Goal: Task Accomplishment & Management: Manage account settings

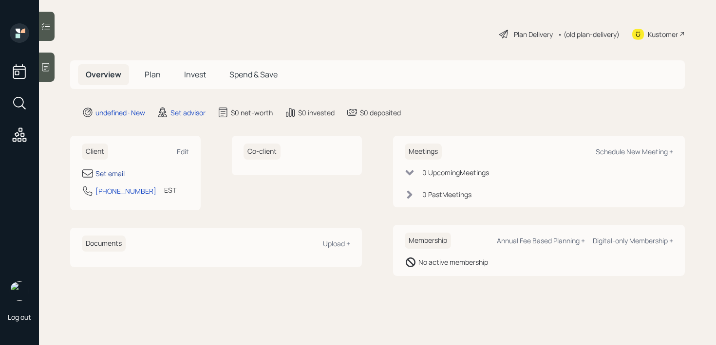
click at [115, 177] on div "Set email" at bounding box center [109, 173] width 29 height 10
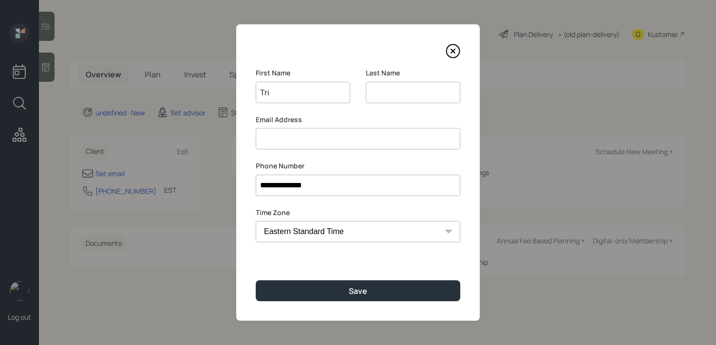
type input "Tri"
type input "C"
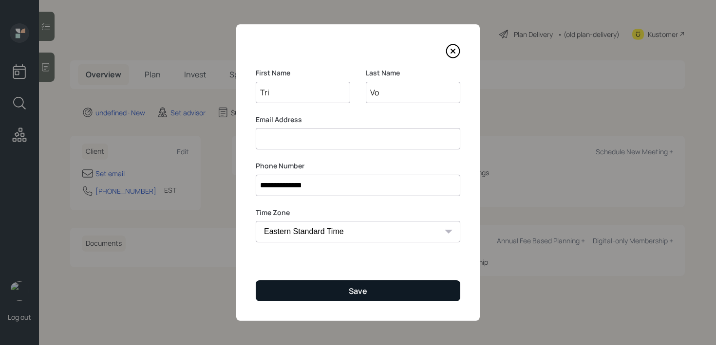
type input "Vo"
click at [336, 294] on button "Save" at bounding box center [358, 290] width 204 height 21
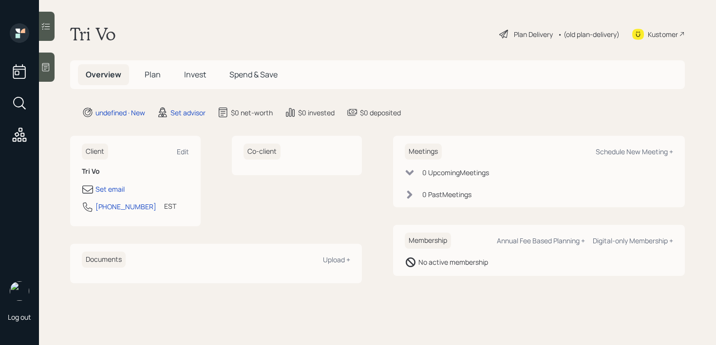
click at [43, 58] on div at bounding box center [47, 67] width 16 height 29
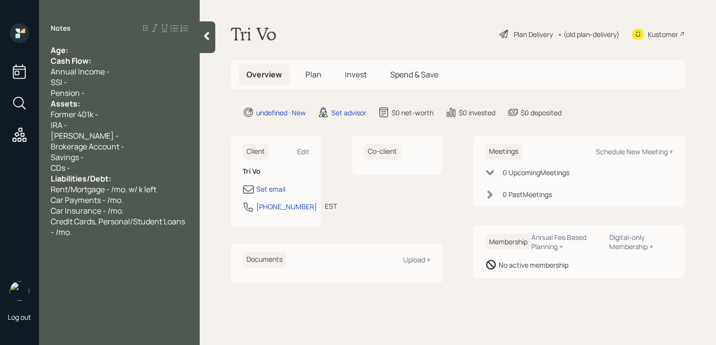
click at [87, 52] on div "Age:" at bounding box center [119, 50] width 137 height 11
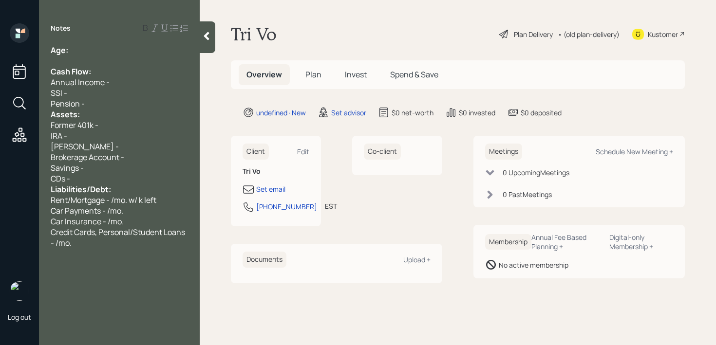
click at [89, 98] on div "Pension -" at bounding box center [119, 103] width 137 height 11
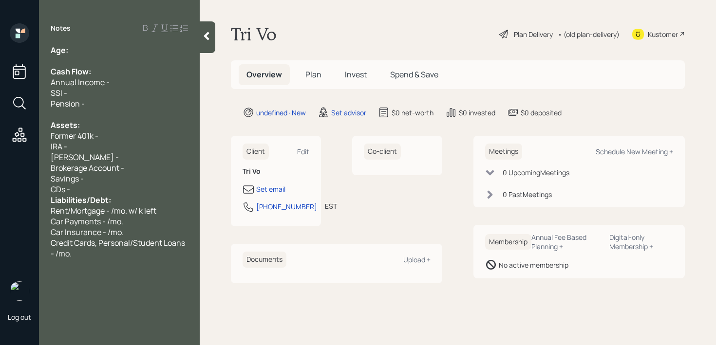
click at [88, 189] on div "CDs -" at bounding box center [119, 189] width 137 height 11
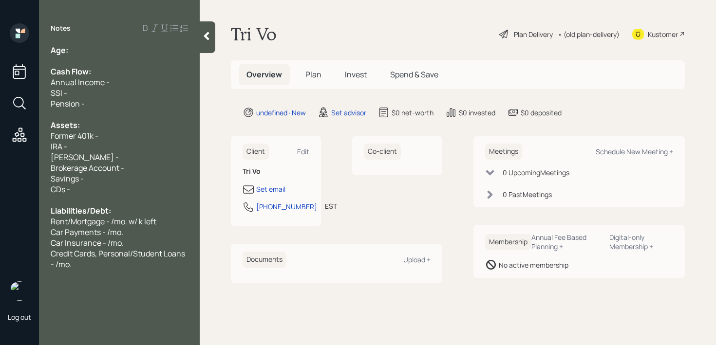
click at [85, 42] on div "Notes Age: Cash Flow: Annual Income - SSI - Pension - Assets: Former 401k - IRA…" at bounding box center [119, 178] width 161 height 310
click at [85, 45] on div "Age:" at bounding box center [119, 50] width 137 height 11
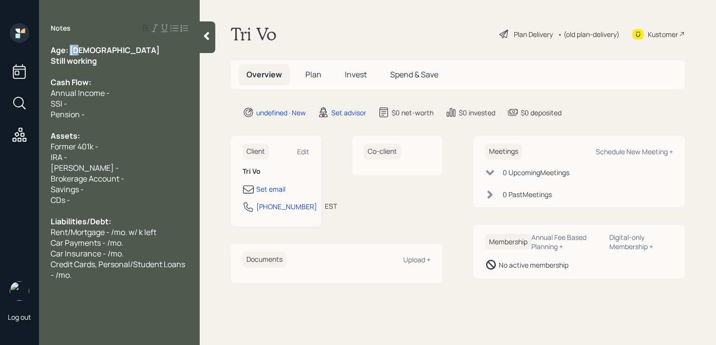
drag, startPoint x: 80, startPoint y: 51, endPoint x: 72, endPoint y: 51, distance: 8.8
click at [72, 51] on div "Age: [DEMOGRAPHIC_DATA]" at bounding box center [119, 50] width 137 height 11
click at [85, 54] on div "Age: [DEMOGRAPHIC_DATA]" at bounding box center [119, 50] width 137 height 11
drag, startPoint x: 92, startPoint y: 57, endPoint x: 0, endPoint y: 57, distance: 92.0
click at [1, 57] on div "Log out Notes Age: [DEMOGRAPHIC_DATA] Still working Cash Flow: Annual Income - …" at bounding box center [358, 172] width 716 height 345
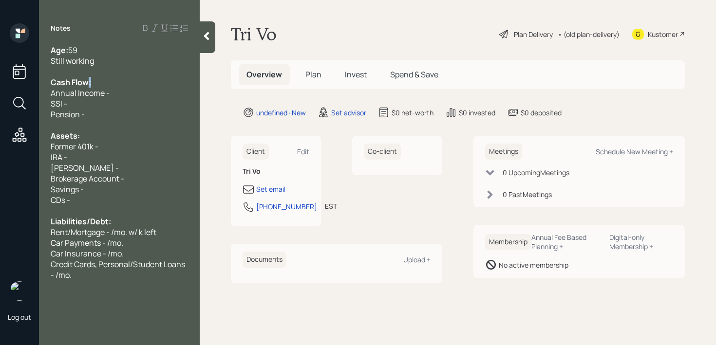
click at [90, 86] on span "Cash Flow:" at bounding box center [71, 82] width 40 height 11
drag, startPoint x: 80, startPoint y: 145, endPoint x: 11, endPoint y: 145, distance: 69.1
click at [11, 145] on div "Log out Notes Age: [DEMOGRAPHIC_DATA] Still working Cash Flow: Annual Income - …" at bounding box center [358, 172] width 716 height 345
click at [90, 166] on div "[PERSON_NAME] -" at bounding box center [119, 168] width 137 height 11
drag, startPoint x: 103, startPoint y: 151, endPoint x: 7, endPoint y: 151, distance: 95.4
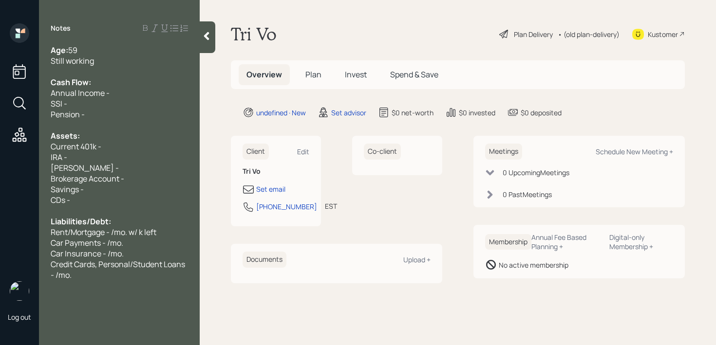
click at [7, 151] on div "Log out Notes Age: [DEMOGRAPHIC_DATA] Still working Cash Flow: Annual Income - …" at bounding box center [358, 172] width 716 height 345
drag, startPoint x: 79, startPoint y: 158, endPoint x: 0, endPoint y: 158, distance: 79.4
click at [0, 158] on div "Log out Notes Age: [DEMOGRAPHIC_DATA] Still working Cash Flow: Annual Income - …" at bounding box center [358, 172] width 716 height 345
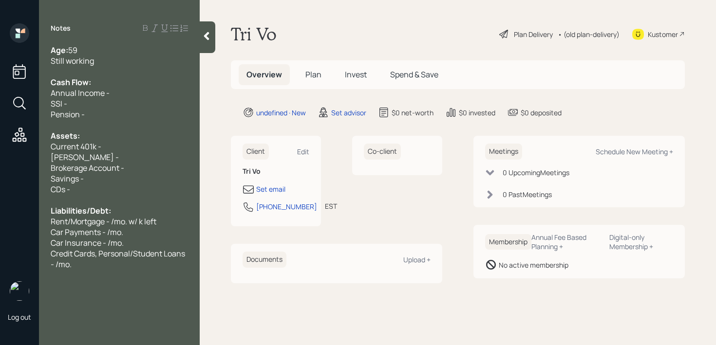
click at [111, 66] on div at bounding box center [119, 71] width 137 height 11
click at [114, 62] on div "Still working" at bounding box center [119, 60] width 137 height 11
click at [112, 101] on div "SSI -" at bounding box center [119, 103] width 137 height 11
click at [112, 105] on div "SSI -" at bounding box center [119, 103] width 137 height 11
click at [122, 93] on div "Annual Income -" at bounding box center [119, 93] width 137 height 11
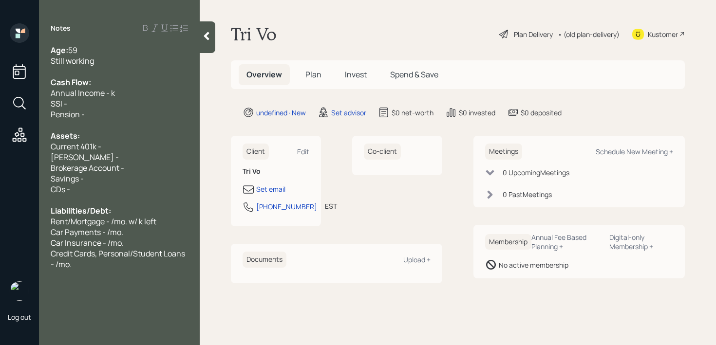
click at [141, 91] on div "Annual Income - k" at bounding box center [119, 93] width 137 height 11
click at [126, 159] on div "[PERSON_NAME] -" at bounding box center [119, 157] width 137 height 11
click at [127, 144] on div "Current 401k -" at bounding box center [119, 146] width 137 height 11
click at [119, 163] on span "Brokerage Account -" at bounding box center [88, 168] width 74 height 11
drag, startPoint x: 126, startPoint y: 164, endPoint x: 126, endPoint y: 153, distance: 10.2
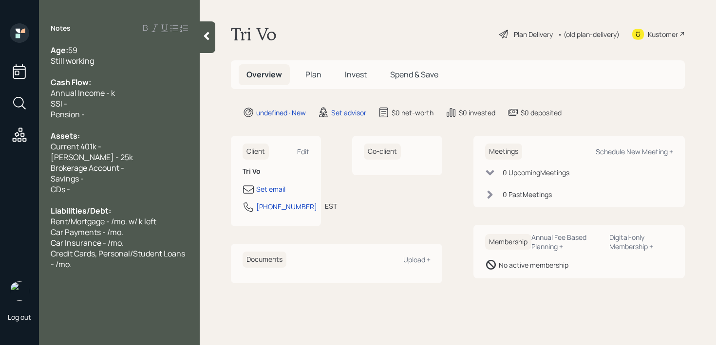
click at [126, 164] on div "Brokerage Account -" at bounding box center [119, 168] width 137 height 11
drag, startPoint x: 88, startPoint y: 174, endPoint x: 0, endPoint y: 174, distance: 87.6
click at [0, 174] on div "Log out Notes Age: [DEMOGRAPHIC_DATA] Still working Cash Flow: Annual Income - …" at bounding box center [358, 172] width 716 height 345
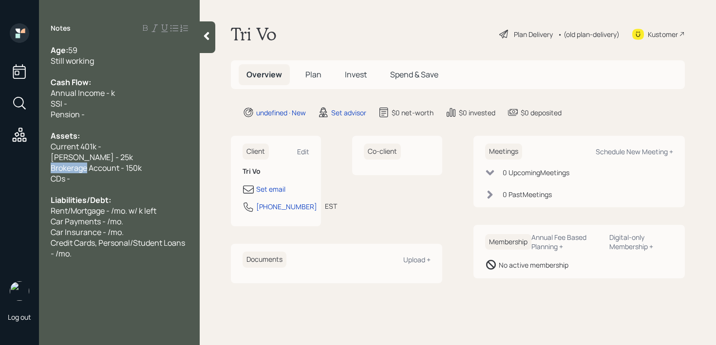
drag, startPoint x: 88, startPoint y: 169, endPoint x: 25, endPoint y: 169, distance: 62.3
click at [27, 169] on div "Log out Notes Age: [DEMOGRAPHIC_DATA] Still working Cash Flow: Annual Income - …" at bounding box center [358, 172] width 716 height 345
click at [70, 174] on span "CDs -" at bounding box center [60, 178] width 19 height 11
drag, startPoint x: 86, startPoint y: 175, endPoint x: 15, endPoint y: 175, distance: 70.6
click at [25, 175] on div "Log out Notes Age: [DEMOGRAPHIC_DATA] Still working Cash Flow: Annual Income - …" at bounding box center [358, 172] width 716 height 345
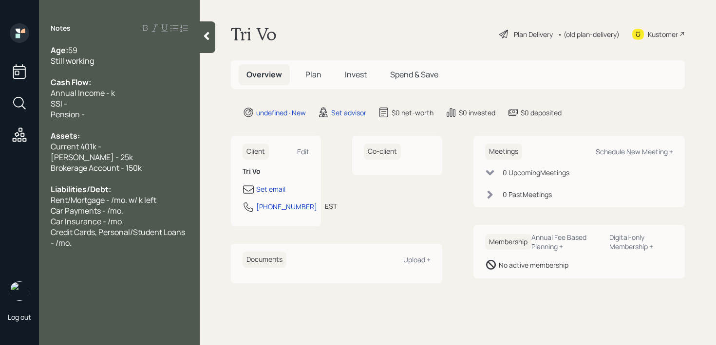
click at [123, 143] on div "Current 401k -" at bounding box center [119, 146] width 137 height 11
click at [115, 128] on div at bounding box center [119, 125] width 137 height 11
click at [115, 177] on div at bounding box center [119, 178] width 137 height 11
click at [122, 184] on div "Liabilities/Debt:" at bounding box center [119, 189] width 137 height 11
drag, startPoint x: 129, startPoint y: 118, endPoint x: 37, endPoint y: 102, distance: 94.0
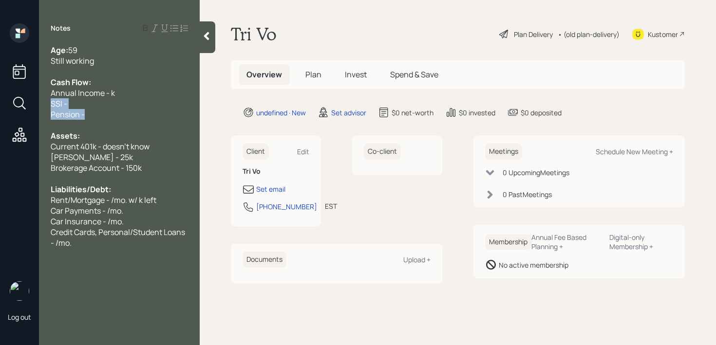
click at [37, 102] on div "Log out Notes Age: [DEMOGRAPHIC_DATA] Still working Cash Flow: Annual Income - …" at bounding box center [358, 172] width 716 height 345
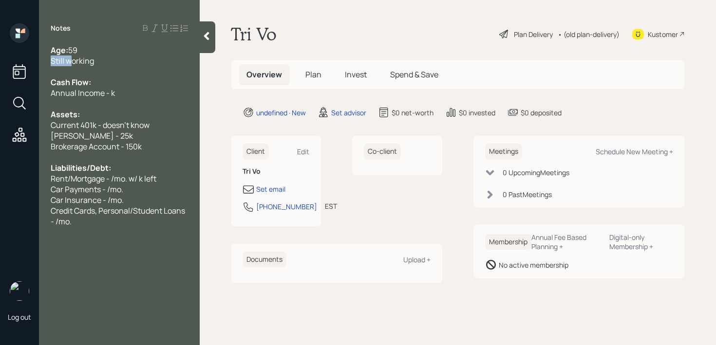
drag, startPoint x: 70, startPoint y: 62, endPoint x: 19, endPoint y: 62, distance: 50.6
click at [21, 62] on div "Log out Notes Age: [DEMOGRAPHIC_DATA] Still working Cash Flow: Annual Income - …" at bounding box center [358, 172] width 716 height 345
click at [75, 92] on span "Annual Income - k" at bounding box center [83, 93] width 64 height 11
click at [123, 57] on div "Working" at bounding box center [119, 60] width 137 height 11
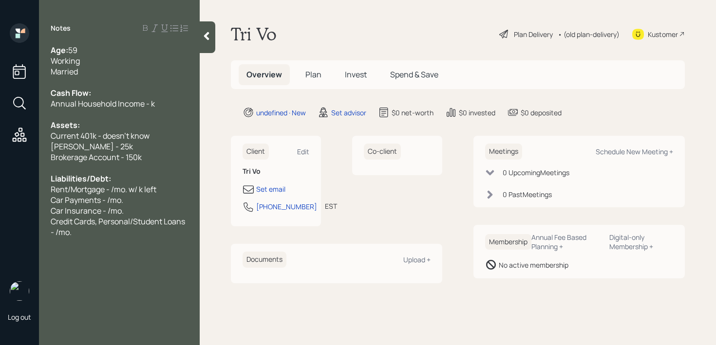
click at [152, 107] on span "Annual Household Income - k" at bounding box center [103, 103] width 104 height 11
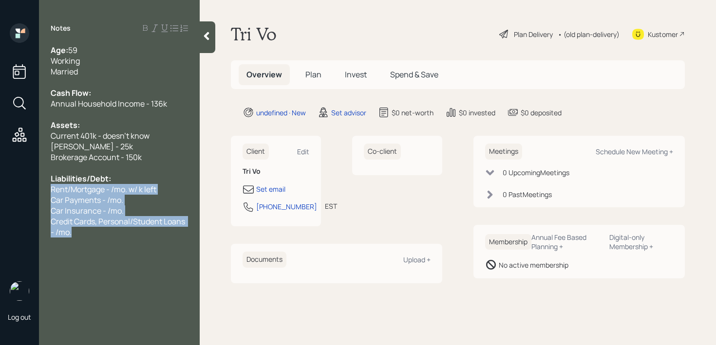
drag, startPoint x: 69, startPoint y: 233, endPoint x: 38, endPoint y: 191, distance: 52.2
click at [38, 191] on div "Log out Notes Age: [DEMOGRAPHIC_DATA] Working Married Cash Flow: Annual Househo…" at bounding box center [358, 172] width 716 height 345
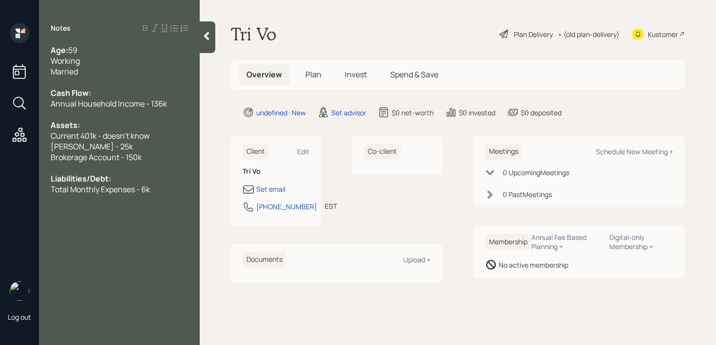
click at [74, 154] on span "Brokerage Account - 150k" at bounding box center [96, 157] width 91 height 11
click at [107, 151] on div "[PERSON_NAME] - 25k" at bounding box center [119, 146] width 137 height 11
click at [162, 190] on div "Total Monthly Expenses - 6k" at bounding box center [119, 189] width 137 height 11
click at [55, 211] on span "try to plan for retirement" at bounding box center [94, 210] width 87 height 11
click at [117, 93] on div "Cash Flow:" at bounding box center [119, 93] width 137 height 11
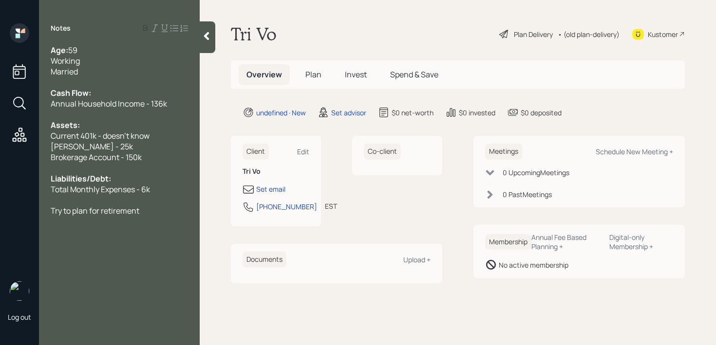
drag, startPoint x: 120, startPoint y: 78, endPoint x: 120, endPoint y: 73, distance: 5.4
click at [120, 78] on div at bounding box center [119, 82] width 137 height 11
click at [144, 209] on div "Try to plan for retirement" at bounding box center [119, 210] width 137 height 11
click at [156, 206] on div "Try to plan for retirement" at bounding box center [119, 210] width 137 height 11
click at [209, 42] on div at bounding box center [208, 37] width 16 height 32
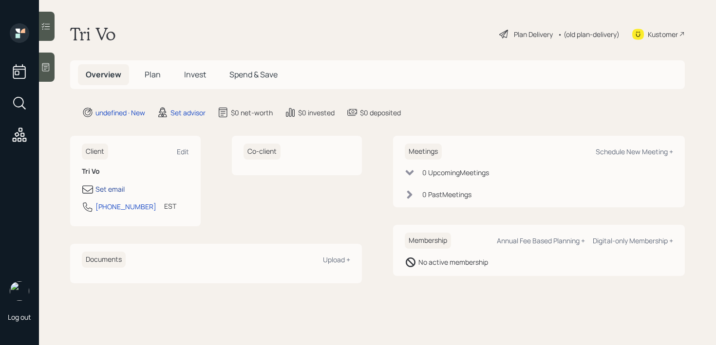
click at [120, 193] on div "Set email" at bounding box center [109, 189] width 29 height 10
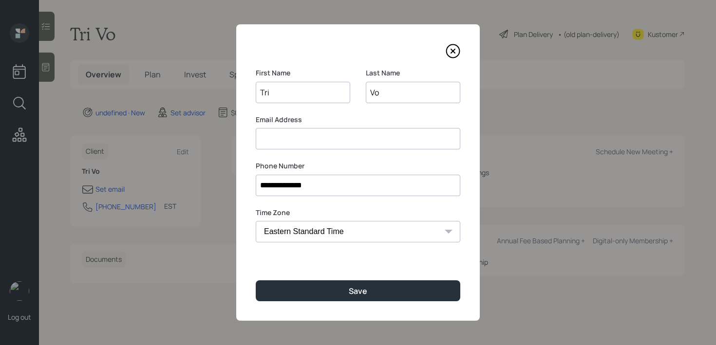
click at [342, 127] on div "Email Address" at bounding box center [358, 132] width 204 height 35
click at [344, 139] on input at bounding box center [358, 138] width 204 height 21
click at [274, 139] on input "[EMAIL_ADDRESS][DOMAIN_NAME]" at bounding box center [358, 138] width 204 height 21
click at [342, 139] on input "[EMAIL_ADDRESS][DOMAIN_NAME]" at bounding box center [358, 138] width 204 height 21
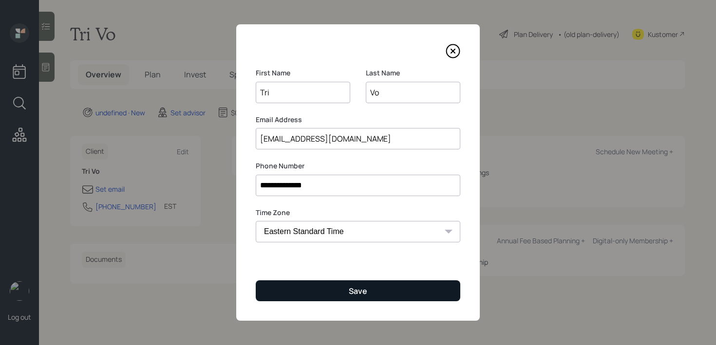
type input "[EMAIL_ADDRESS][DOMAIN_NAME]"
click at [353, 283] on button "Save" at bounding box center [358, 290] width 204 height 21
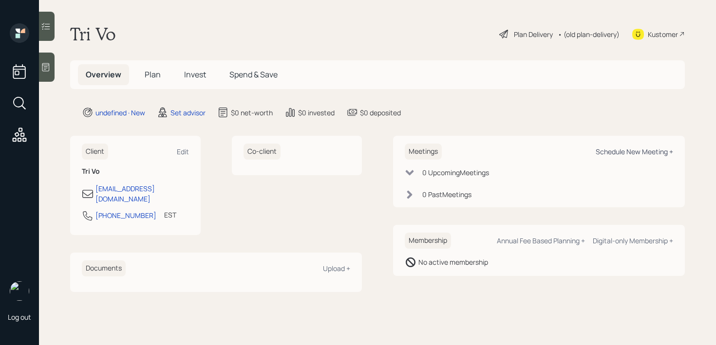
click at [632, 150] on div "Schedule New Meeting +" at bounding box center [633, 151] width 77 height 9
select select "round-[PERSON_NAME]"
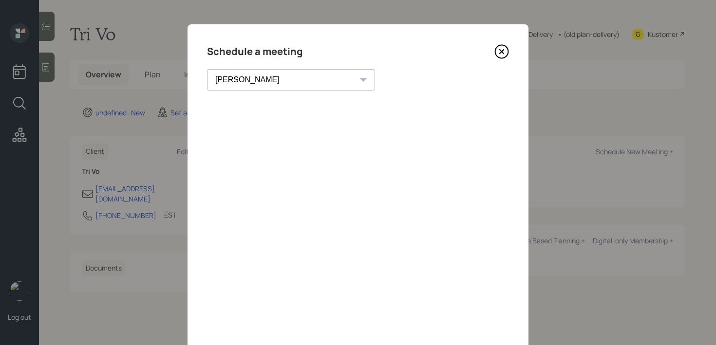
click at [501, 52] on icon at bounding box center [501, 52] width 4 height 4
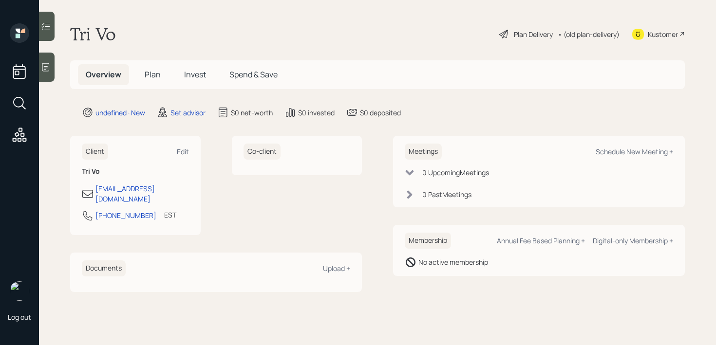
click at [34, 62] on div "Log out" at bounding box center [19, 172] width 39 height 345
click at [46, 64] on icon at bounding box center [46, 67] width 10 height 10
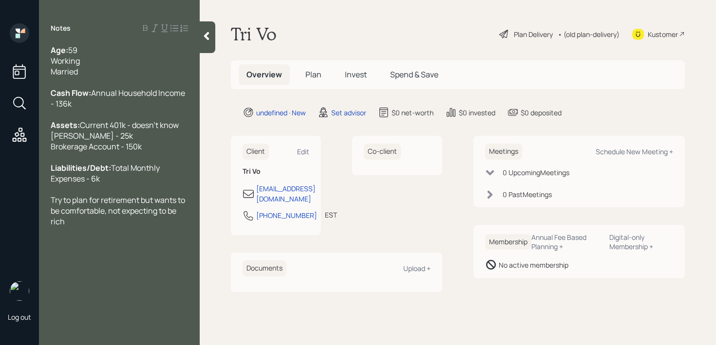
click at [92, 77] on div at bounding box center [119, 82] width 137 height 11
click at [131, 128] on div "Assets: Current 401k - doesn't know [PERSON_NAME] - 25k Brokerage Account - 150k" at bounding box center [119, 136] width 137 height 32
click at [131, 143] on div "Assets: Current 401k - doesn't know [PERSON_NAME] - 25k Brokerage Account - 150k" at bounding box center [119, 136] width 137 height 32
drag, startPoint x: 148, startPoint y: 153, endPoint x: 61, endPoint y: 152, distance: 86.7
click at [61, 152] on div "Assets: Current 401k - doesn't know [PERSON_NAME] - 25k Brokerage Account - 150k" at bounding box center [119, 136] width 137 height 32
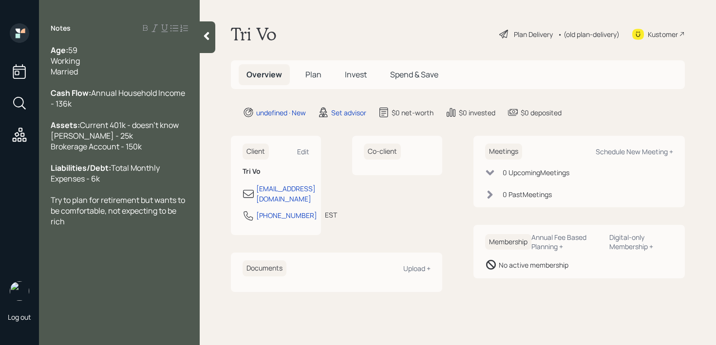
click at [161, 152] on div "Assets: Current 401k - doesn't know [PERSON_NAME] - 25k Brokerage Account - 150k" at bounding box center [119, 136] width 137 height 32
drag, startPoint x: 164, startPoint y: 158, endPoint x: 40, endPoint y: 145, distance: 123.9
click at [40, 145] on div "Age: [DEMOGRAPHIC_DATA] Working Married Cash Flow: Annual Household Income - 13…" at bounding box center [119, 136] width 161 height 182
click at [74, 145] on span "Current 401k - doesn't know [PERSON_NAME] - 25k Brokerage Account - 150k" at bounding box center [115, 136] width 128 height 32
click at [146, 88] on div "Cash Flow: Annual Household Income - 136k" at bounding box center [119, 98] width 137 height 21
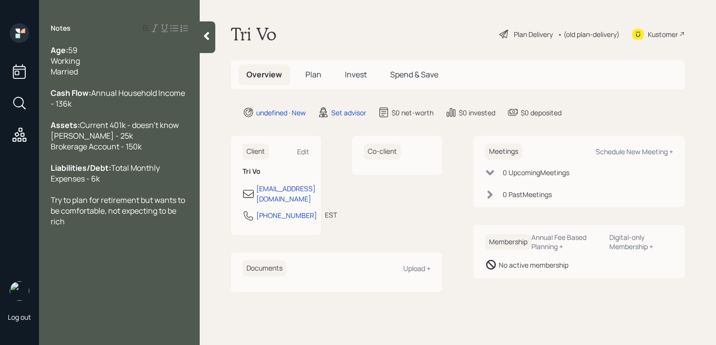
click at [206, 35] on icon at bounding box center [206, 36] width 5 height 8
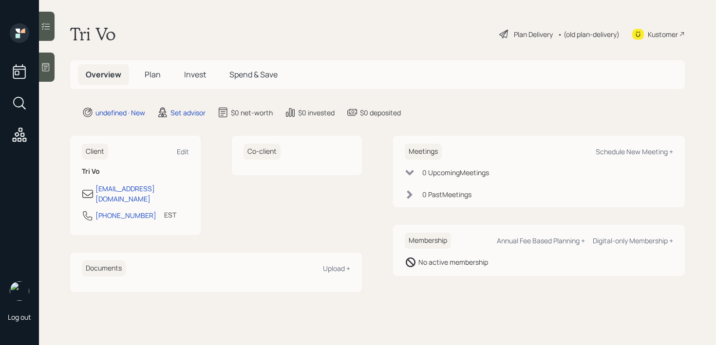
click at [47, 74] on div at bounding box center [47, 67] width 16 height 29
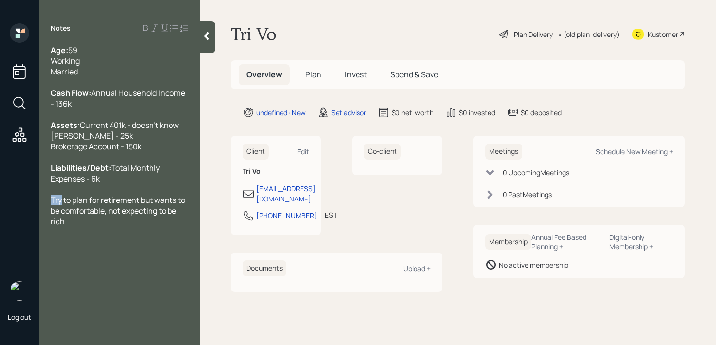
drag, startPoint x: 63, startPoint y: 210, endPoint x: 28, endPoint y: 210, distance: 35.1
click at [28, 210] on div "Log out Notes Age: [DEMOGRAPHIC_DATA] Working Married Cash Flow: Annual Househo…" at bounding box center [358, 172] width 716 height 345
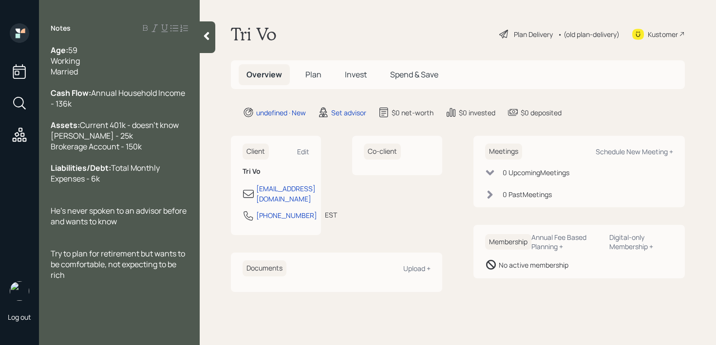
click at [120, 280] on div "Try to plan for retirement but wants to be comfortable, not expecting to be rich" at bounding box center [119, 264] width 137 height 32
click at [137, 248] on div at bounding box center [119, 243] width 137 height 11
click at [145, 227] on div "He's never spoken to an advisor before and wants to know" at bounding box center [119, 215] width 137 height 21
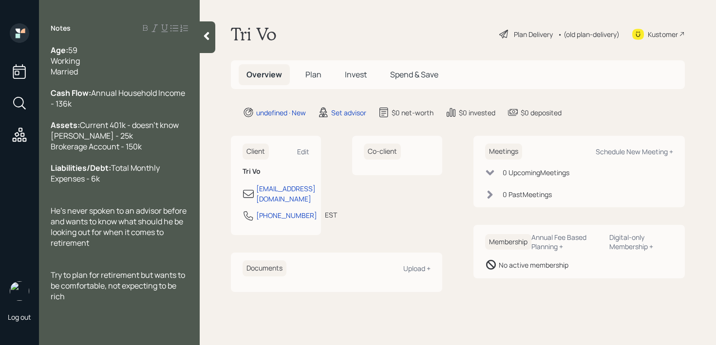
click at [98, 69] on div "Age: [DEMOGRAPHIC_DATA] Working Married" at bounding box center [119, 61] width 137 height 32
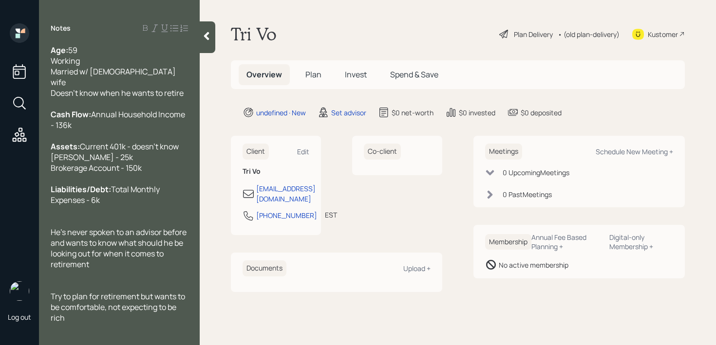
click at [137, 262] on div "He's never spoken to an advisor before and wants to know what should he be look…" at bounding box center [119, 248] width 137 height 43
click at [175, 143] on div "Assets: Current 401k - doesn't know [PERSON_NAME] - 25k Brokerage Account - 150k" at bounding box center [119, 157] width 137 height 32
click at [142, 271] on div at bounding box center [119, 275] width 137 height 11
click at [147, 263] on div "He's never spoken to an advisor before and wants to know what should he be look…" at bounding box center [119, 248] width 137 height 43
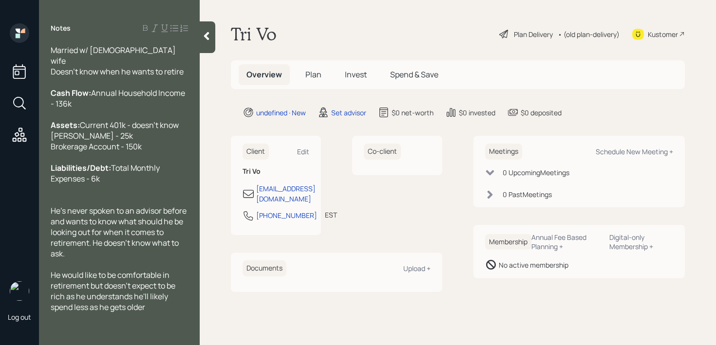
scroll to position [54, 0]
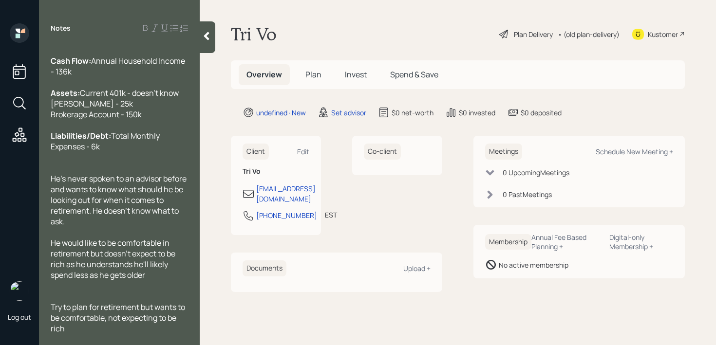
drag, startPoint x: 104, startPoint y: 334, endPoint x: 53, endPoint y: 317, distance: 53.9
click at [53, 317] on div "Notes Age: [DEMOGRAPHIC_DATA] Working Married w/ [DEMOGRAPHIC_DATA] wife Doesn'…" at bounding box center [119, 172] width 161 height 345
drag, startPoint x: 85, startPoint y: 337, endPoint x: 55, endPoint y: 301, distance: 47.0
click at [55, 301] on div "Notes Age: [DEMOGRAPHIC_DATA] Working Married w/ [DEMOGRAPHIC_DATA] wife Doesn'…" at bounding box center [119, 172] width 161 height 345
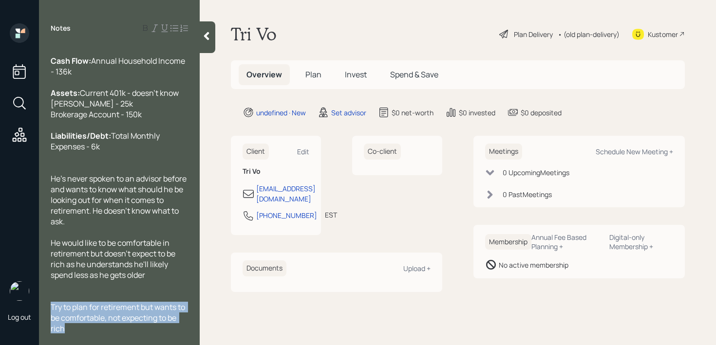
drag, startPoint x: 64, startPoint y: 326, endPoint x: 48, endPoint y: 304, distance: 27.6
click at [48, 304] on div "Age: [DEMOGRAPHIC_DATA] Working Married w/ [DEMOGRAPHIC_DATA] wife Doesn't know…" at bounding box center [119, 189] width 161 height 289
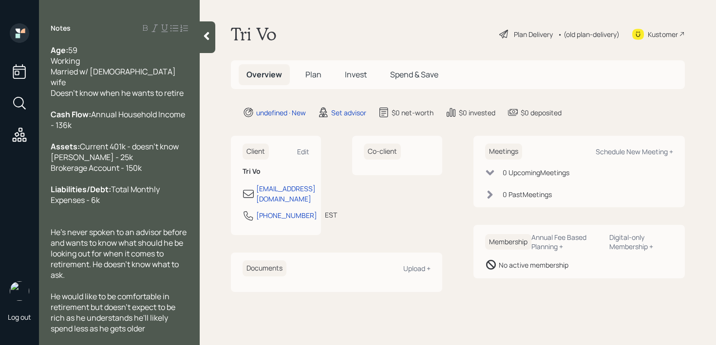
scroll to position [11, 0]
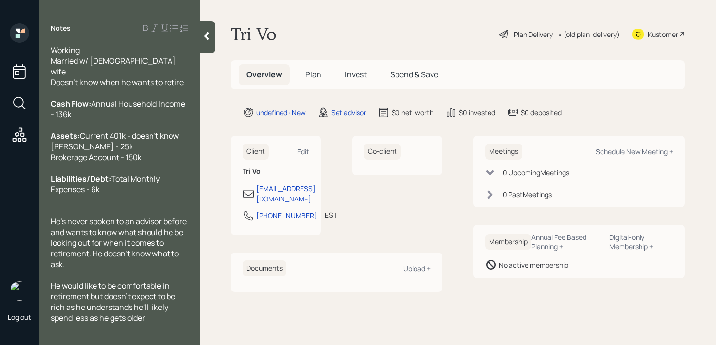
click at [664, 37] on div "Kustomer" at bounding box center [662, 34] width 30 height 10
click at [208, 32] on icon at bounding box center [206, 36] width 5 height 8
